Goal: Information Seeking & Learning: Check status

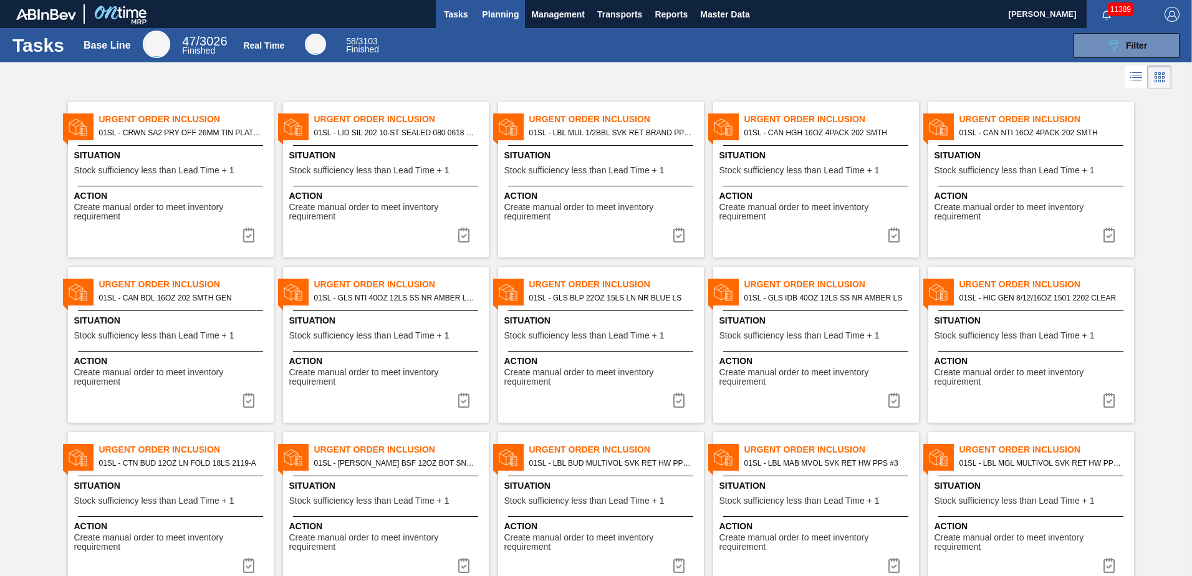
click at [495, 12] on span "Planning" at bounding box center [500, 14] width 37 height 15
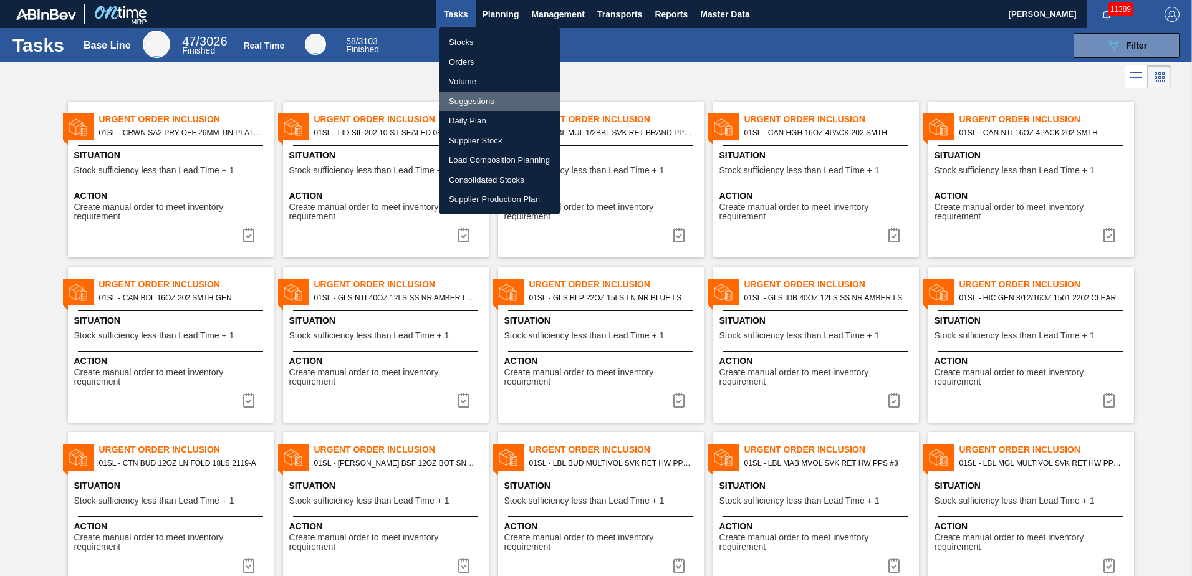
click at [478, 102] on li "Suggestions" at bounding box center [499, 102] width 121 height 20
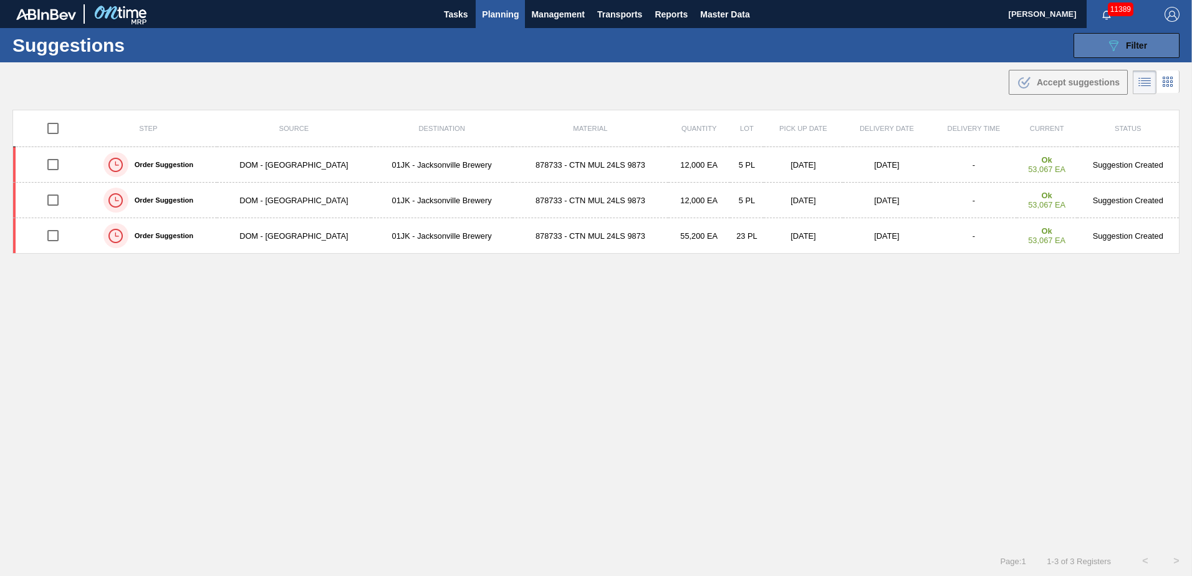
click at [1129, 55] on button "089F7B8B-B2A5-4AFE-B5C0-19BA573D28AC Filter" at bounding box center [1127, 45] width 106 height 25
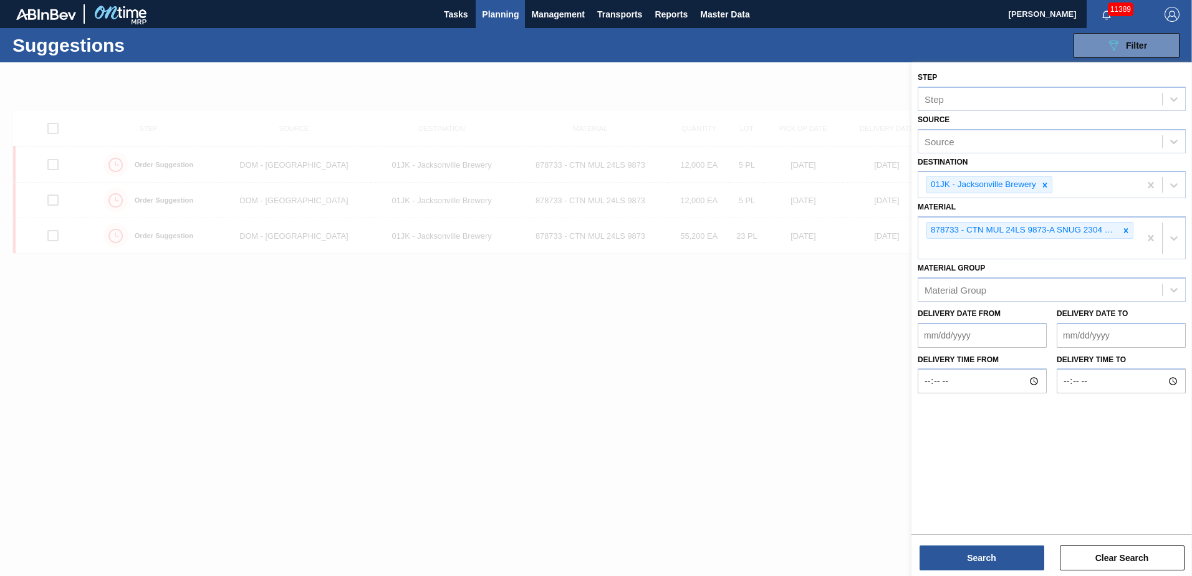
click at [1107, 153] on div "Destination 01JK - Jacksonville Brewery" at bounding box center [1052, 176] width 268 height 46
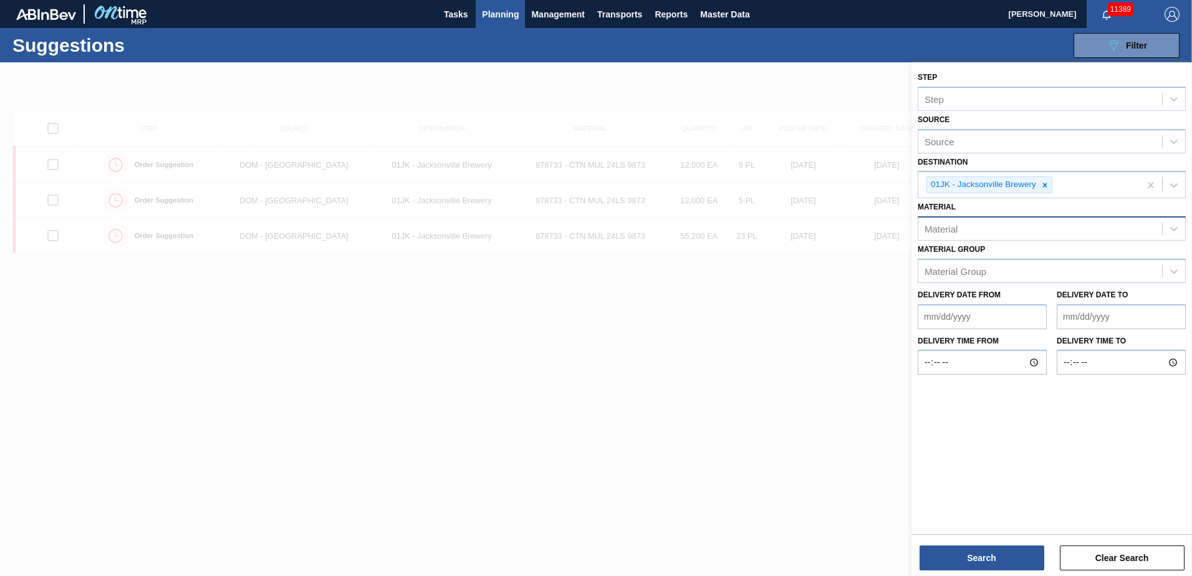
click at [972, 223] on div "Material" at bounding box center [1041, 229] width 244 height 18
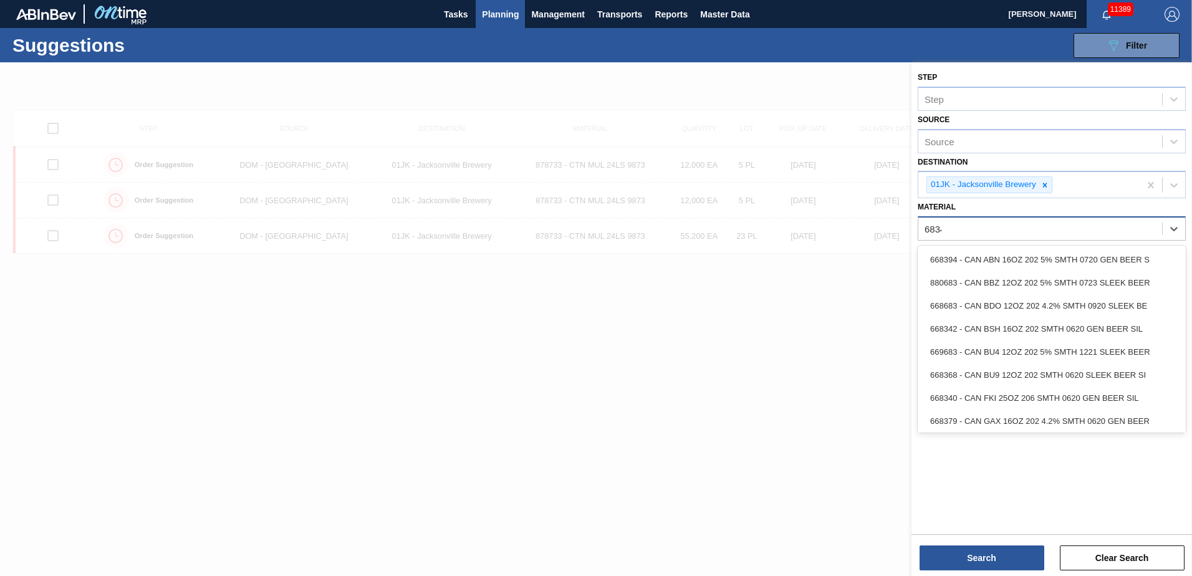
type input "683461"
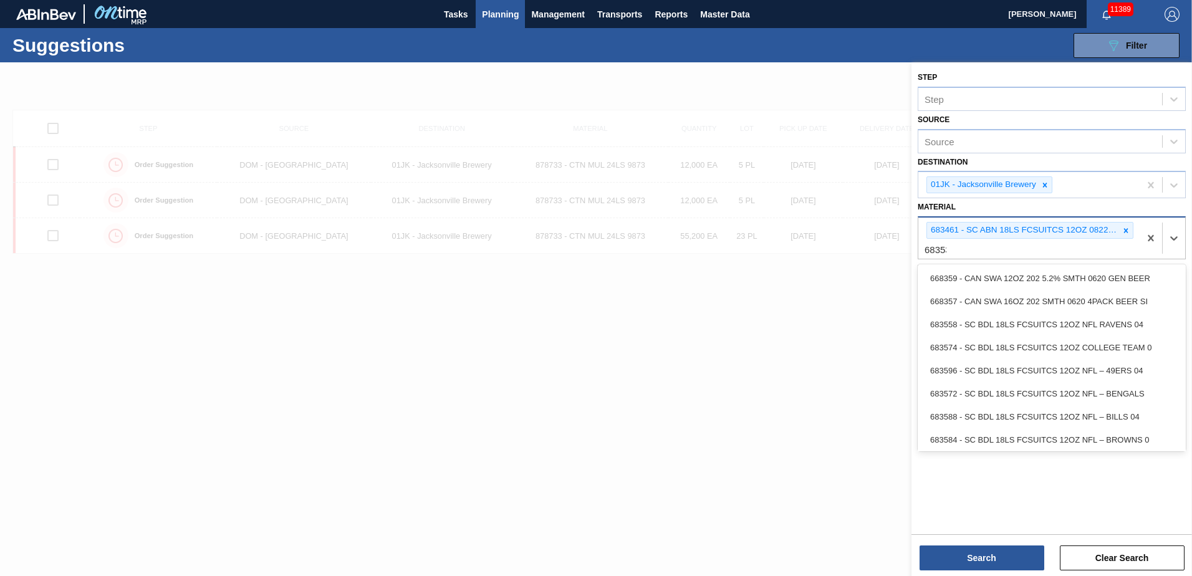
type input "683532"
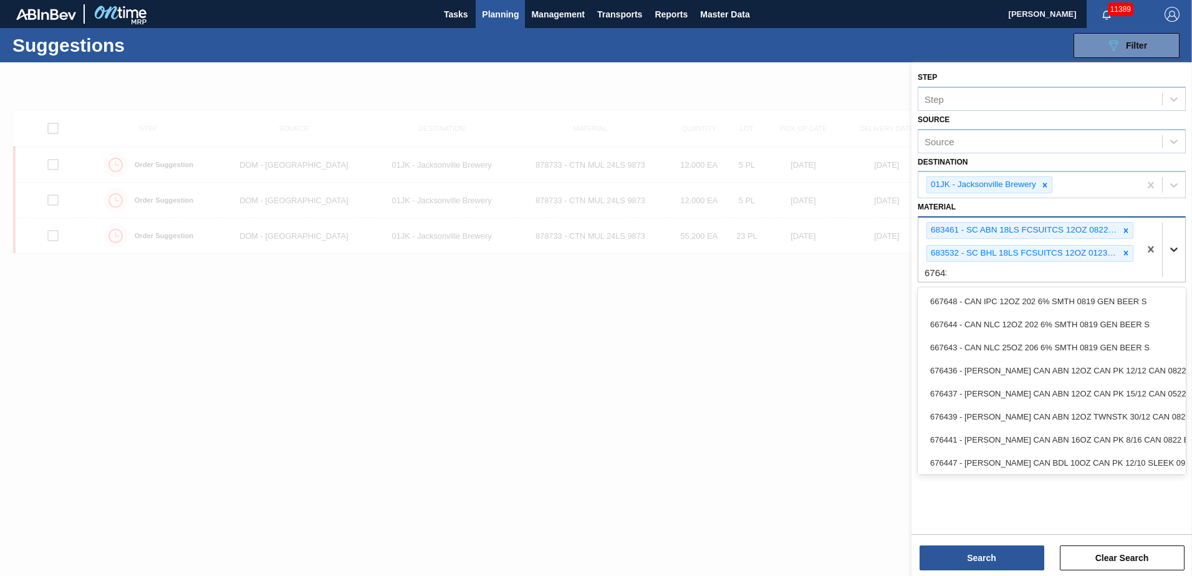
type input "676437"
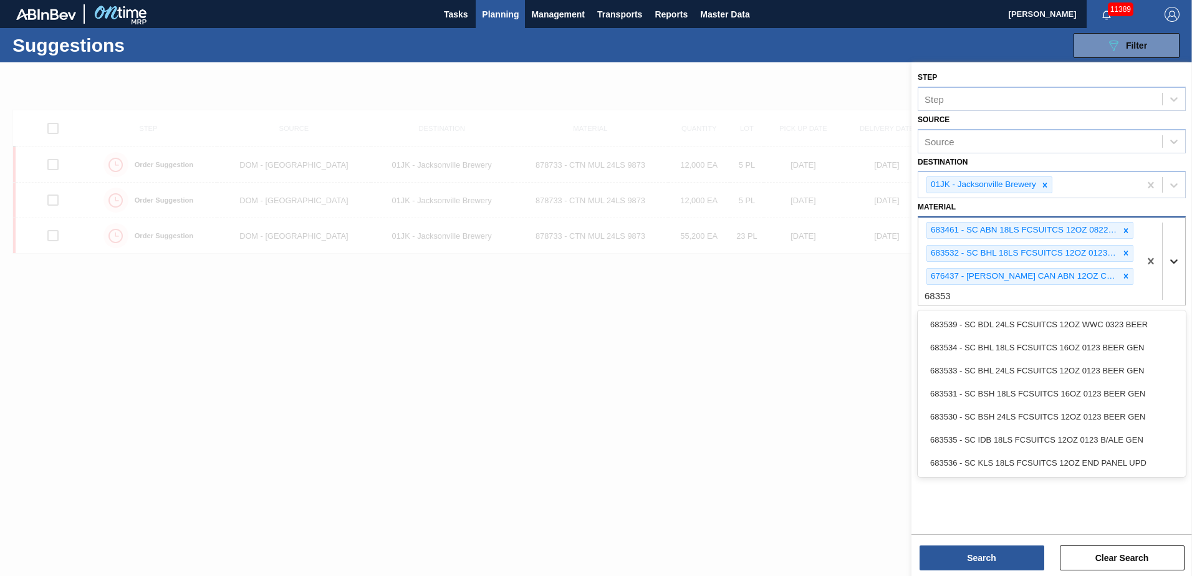
type input "683530"
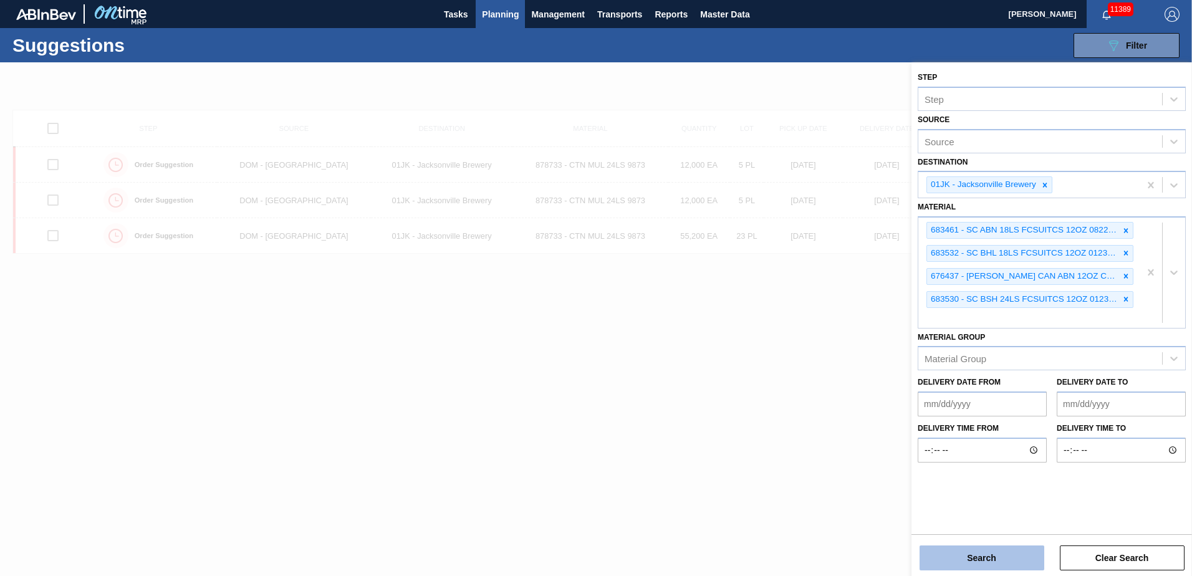
click at [1025, 565] on button "Search" at bounding box center [982, 558] width 125 height 25
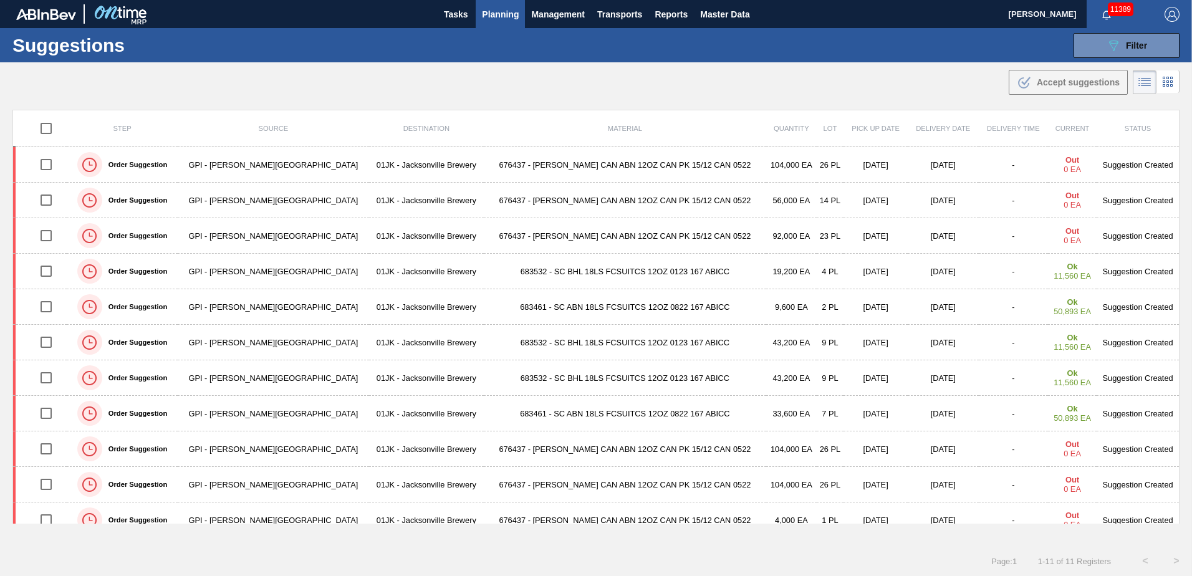
click at [854, 59] on div "Suggestions 089F7B8B-B2A5-4AFE-B5C0-19BA573D28AC Filter Step Step Source Source…" at bounding box center [596, 45] width 1192 height 34
click at [858, 76] on div ".b{fill:var(--color-action-default)} Accept suggestions" at bounding box center [596, 79] width 1192 height 35
click at [1110, 44] on icon "089F7B8B-B2A5-4AFE-B5C0-19BA573D28AC" at bounding box center [1113, 45] width 15 height 15
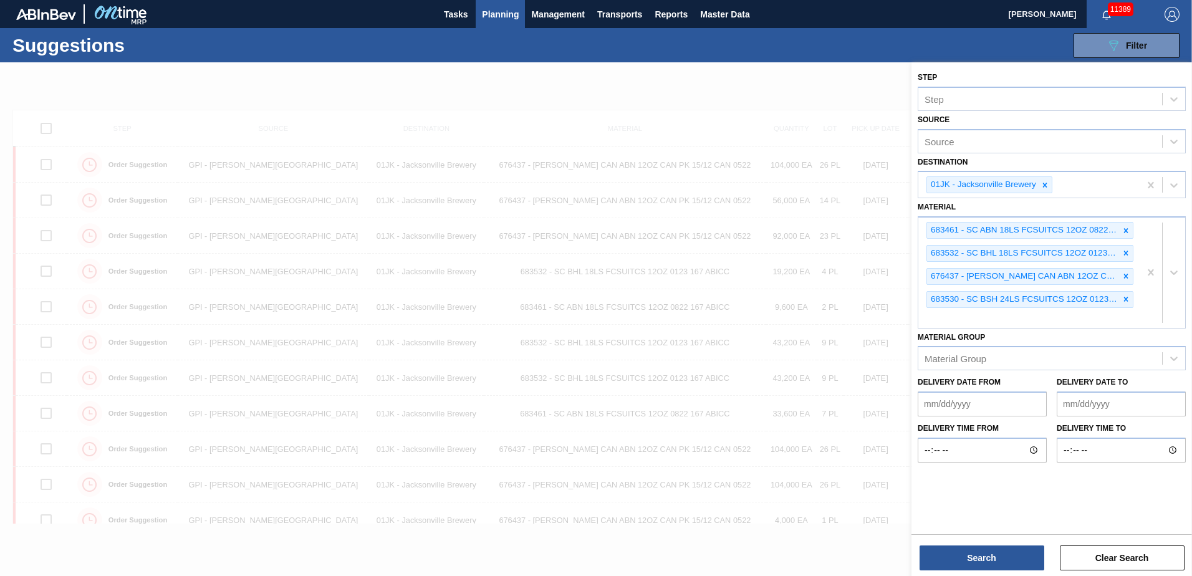
drag, startPoint x: 791, startPoint y: 57, endPoint x: 805, endPoint y: 36, distance: 25.8
click at [793, 55] on div "Suggestions 089F7B8B-B2A5-4AFE-B5C0-19BA573D28AC Filter Step Step Source Source…" at bounding box center [596, 45] width 1192 height 34
click at [819, 87] on div at bounding box center [596, 350] width 1192 height 576
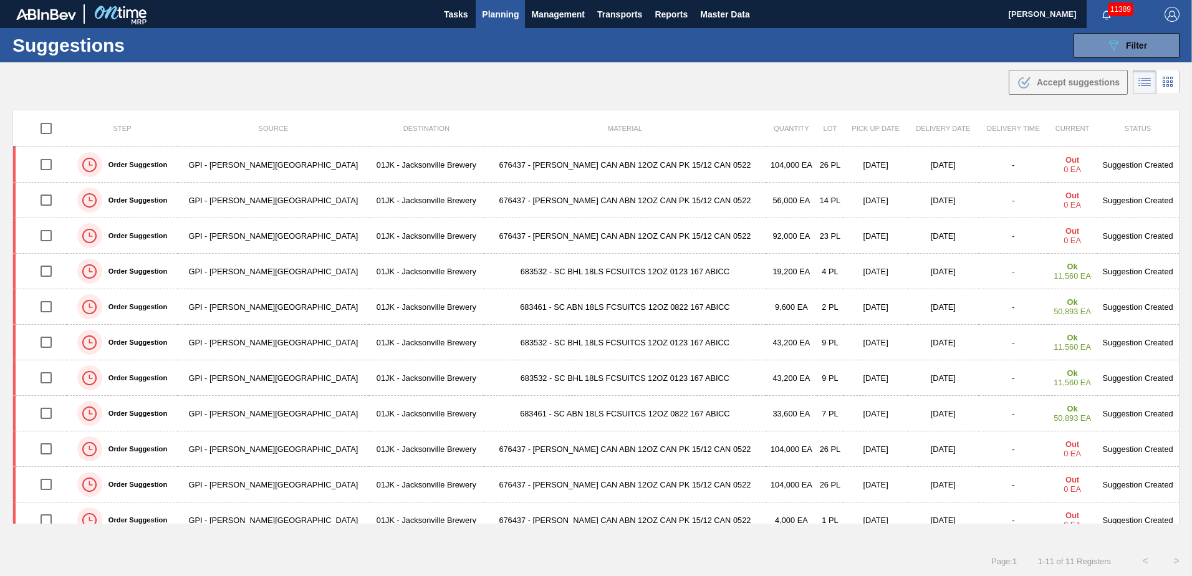
drag, startPoint x: 830, startPoint y: 75, endPoint x: 854, endPoint y: 54, distance: 31.8
click at [830, 74] on div ".b{fill:var(--color-action-default)} Accept suggestions" at bounding box center [596, 79] width 1192 height 35
drag, startPoint x: 666, startPoint y: 75, endPoint x: 670, endPoint y: 70, distance: 7.1
click at [667, 77] on div ".b{fill:var(--color-action-default)} Accept suggestions" at bounding box center [596, 79] width 1192 height 35
click at [1114, 41] on button "089F7B8B-B2A5-4AFE-B5C0-19BA573D28AC Filter" at bounding box center [1127, 45] width 106 height 25
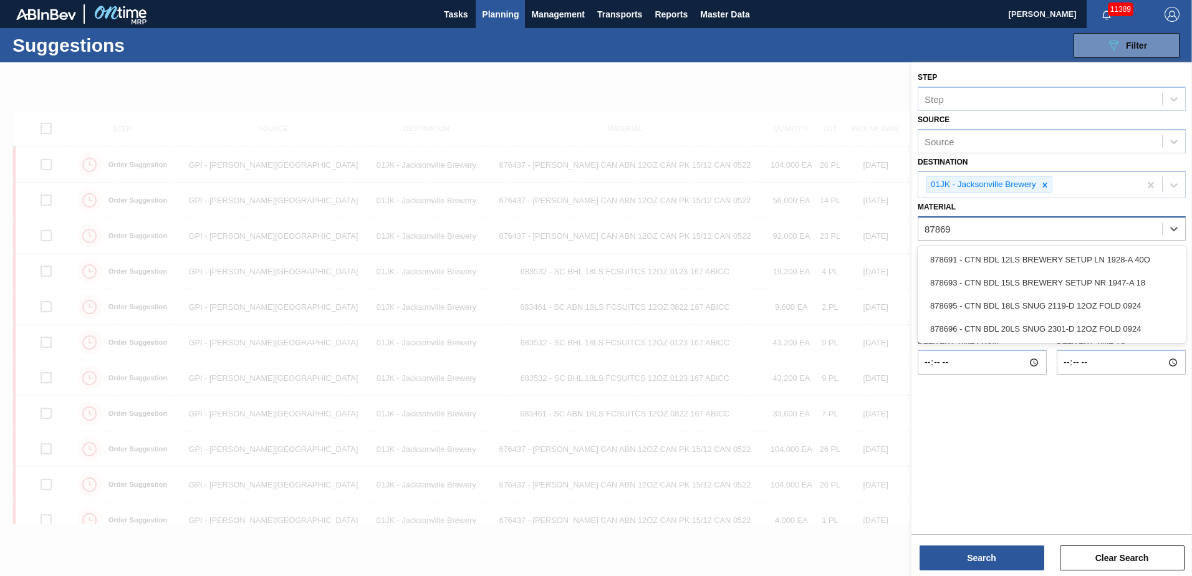
type input "878695"
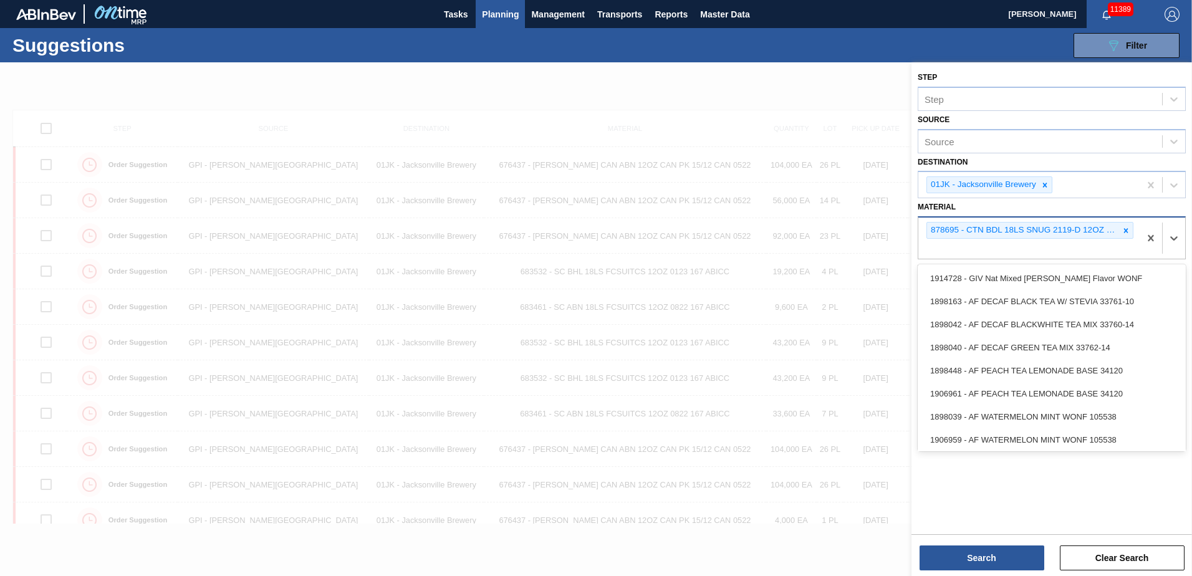
click at [938, 249] on div "878695 - CTN BDL 18LS SNUG 2119-D 12OZ FOLD 0924" at bounding box center [1029, 238] width 221 height 41
type input "878488"
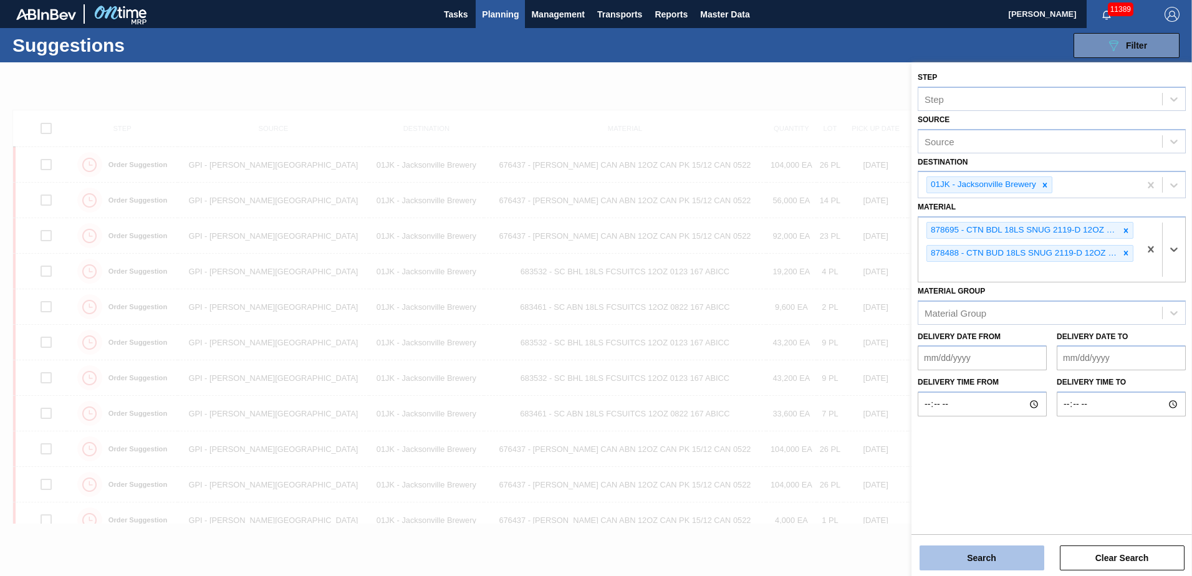
drag, startPoint x: 980, startPoint y: 574, endPoint x: 982, endPoint y: 564, distance: 10.2
click at [980, 573] on div "Step Step Source Source Destination 01JK - Jacksonville Brewery Material option…" at bounding box center [1052, 320] width 281 height 516
click at [983, 561] on button "Search" at bounding box center [982, 558] width 125 height 25
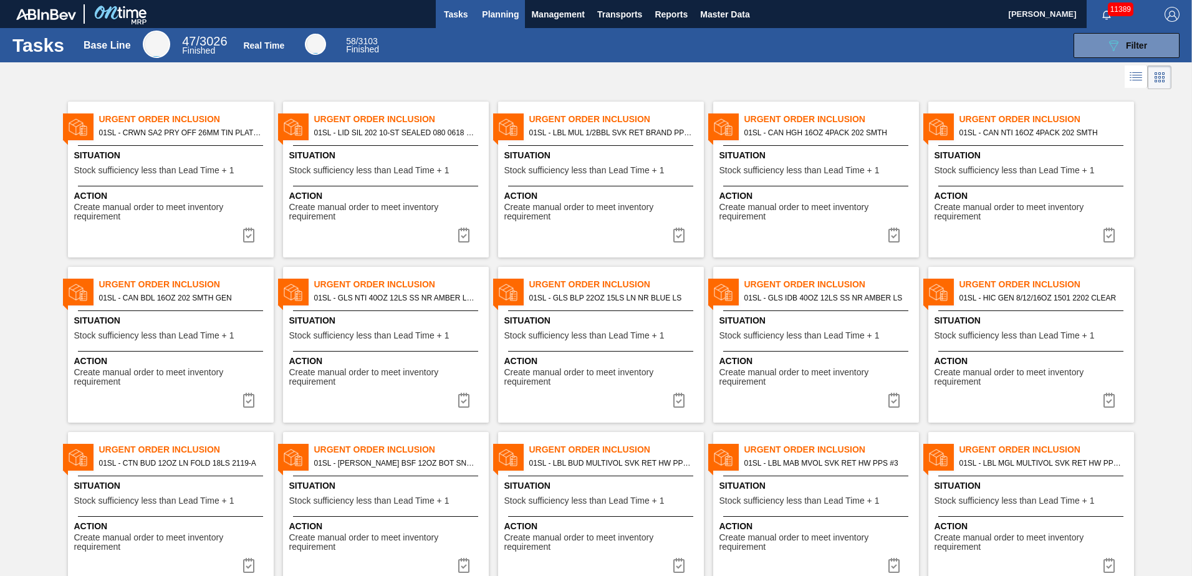
click at [509, 20] on span "Planning" at bounding box center [500, 14] width 37 height 15
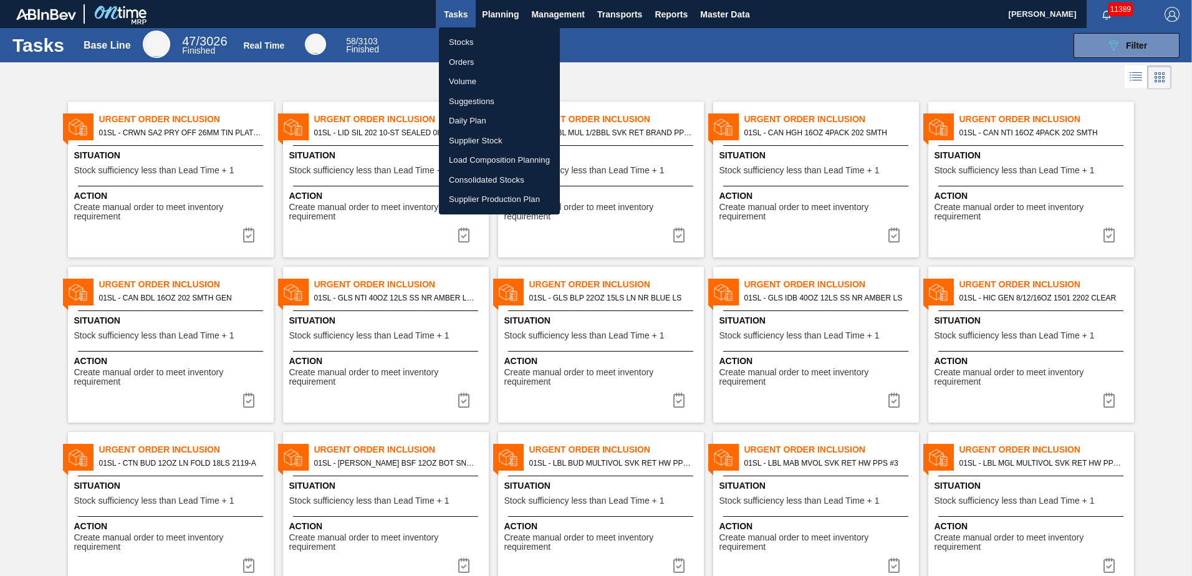
click at [494, 29] on ul "Stocks Orders Volume Suggestions Daily Plan Supplier Stock Load Composition Pla…" at bounding box center [499, 120] width 121 height 187
click at [485, 46] on li "Stocks" at bounding box center [499, 42] width 121 height 20
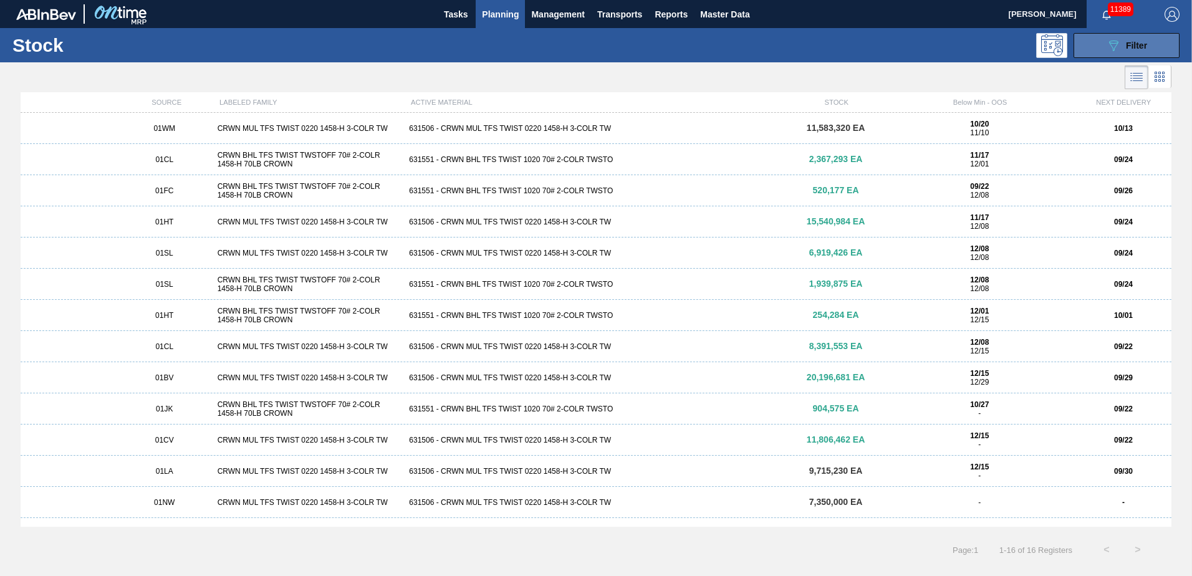
click at [1160, 50] on button "089F7B8B-B2A5-4AFE-B5C0-19BA573D28AC Filter" at bounding box center [1127, 45] width 106 height 25
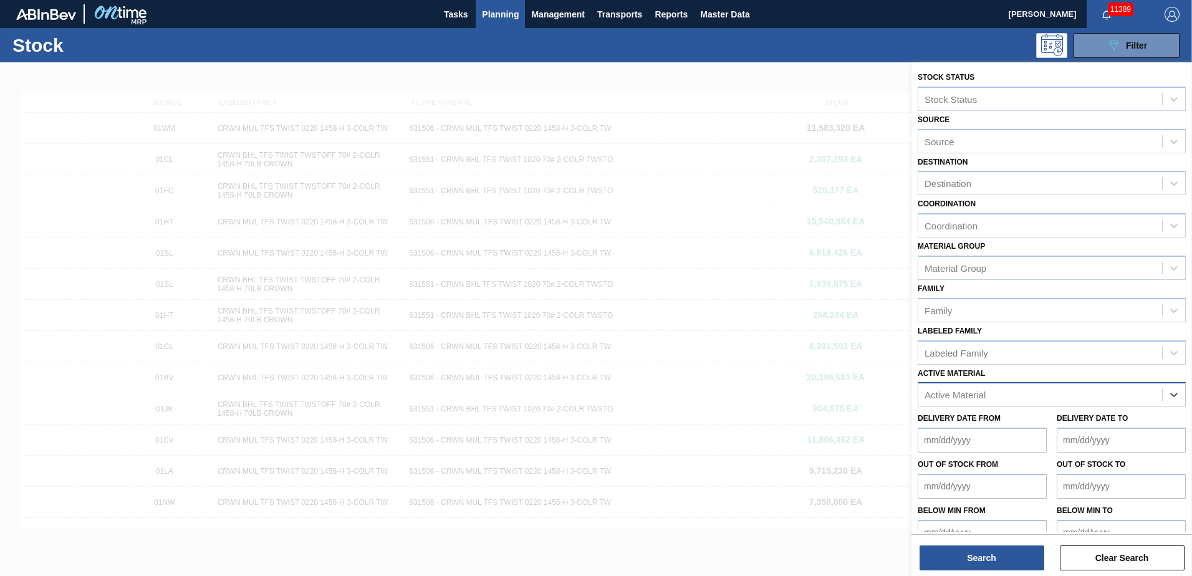
click at [1096, 390] on div "Active Material" at bounding box center [1041, 395] width 244 height 18
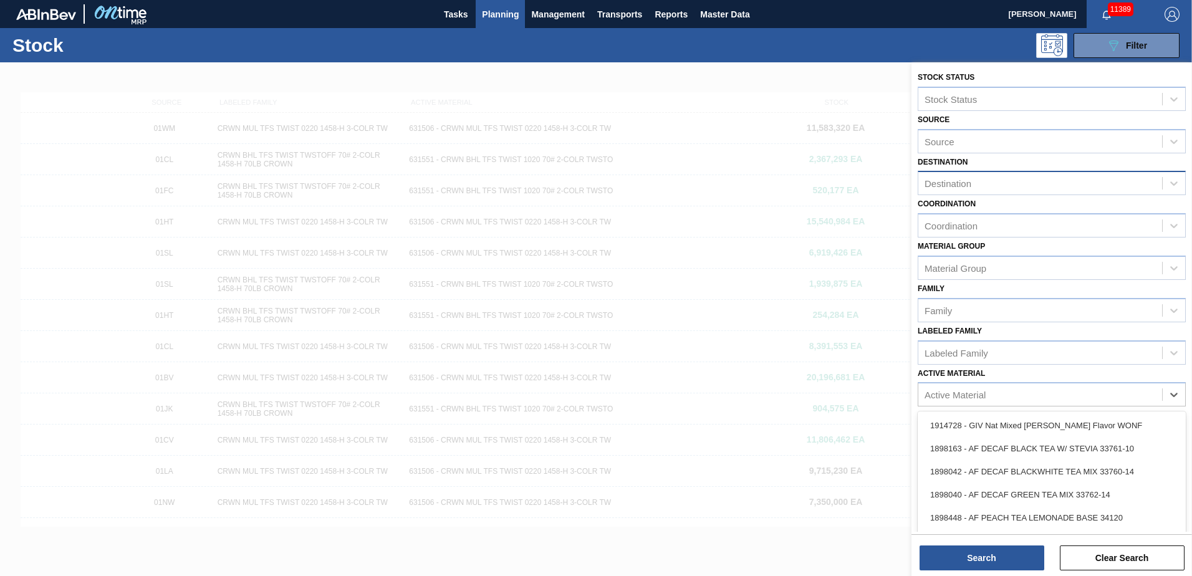
click at [1107, 185] on div "Destination" at bounding box center [1041, 184] width 244 height 18
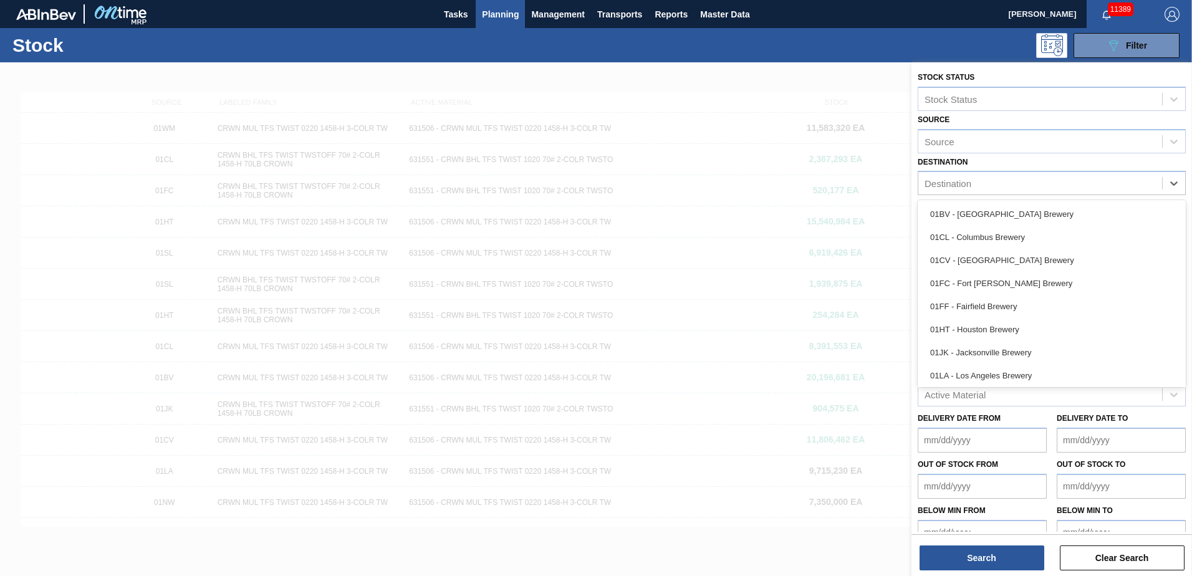
click at [1027, 344] on div "01JK - Jacksonville Brewery" at bounding box center [1052, 352] width 268 height 23
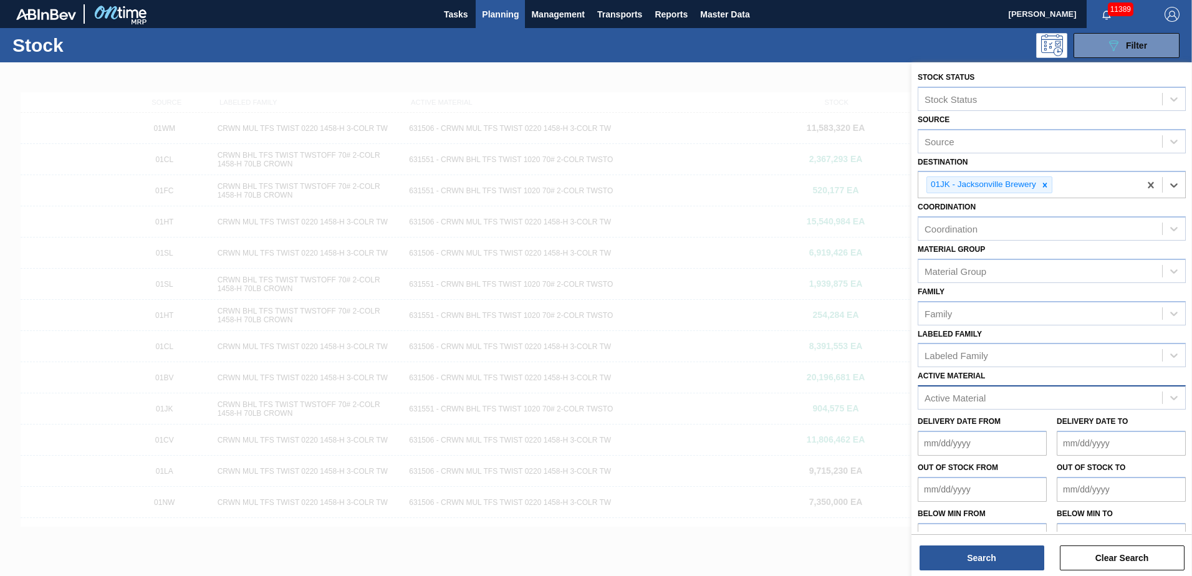
click at [1008, 395] on div "Active Material" at bounding box center [1041, 398] width 244 height 18
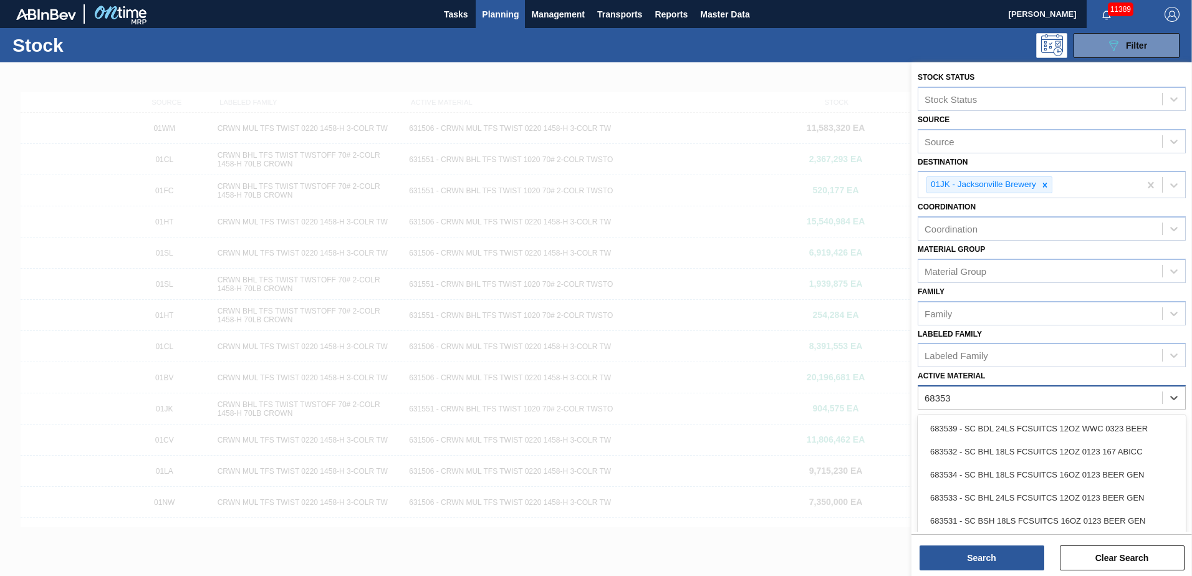
type Material "683530"
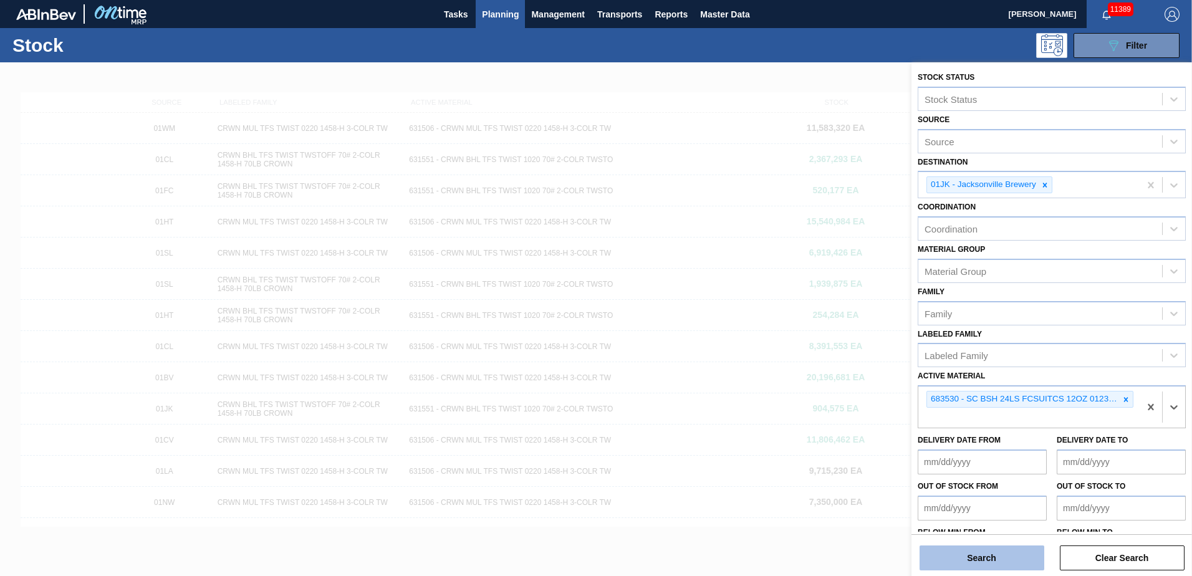
click at [992, 550] on button "Search" at bounding box center [982, 558] width 125 height 25
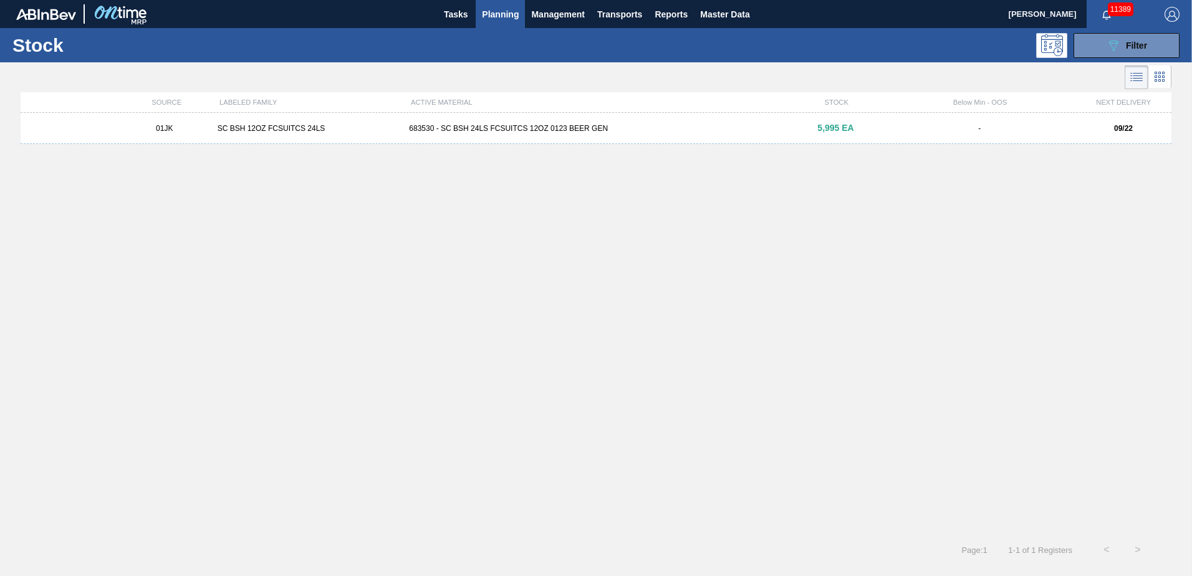
click at [806, 129] on div "5,995 EA" at bounding box center [836, 127] width 96 height 9
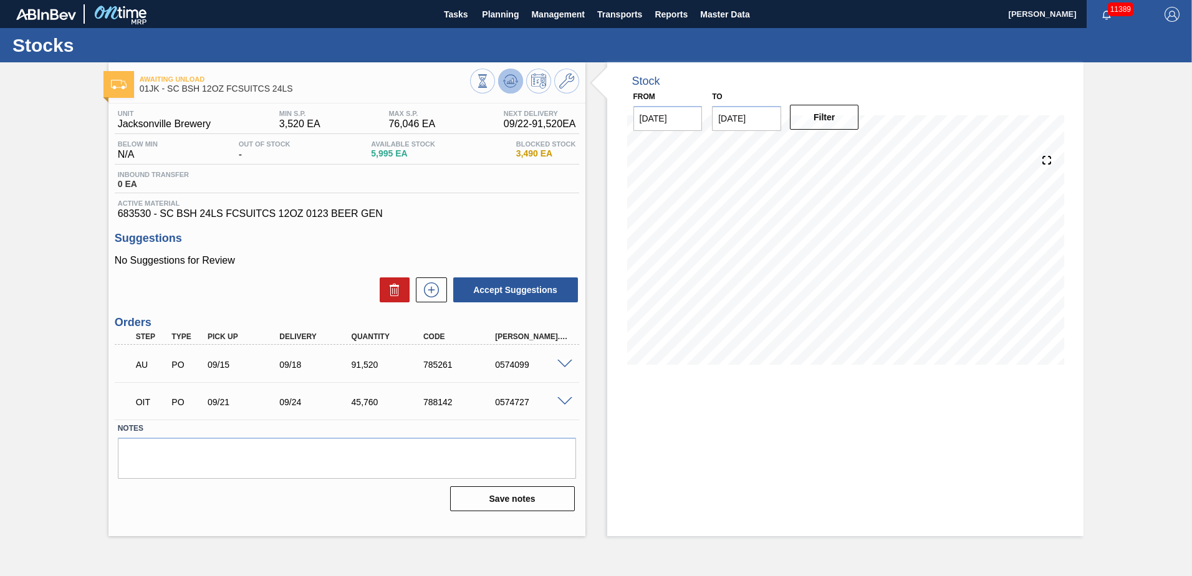
click at [513, 77] on icon at bounding box center [510, 81] width 15 height 15
